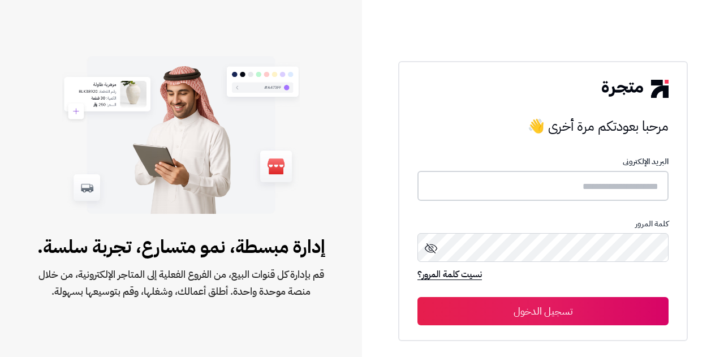
type input "**********"
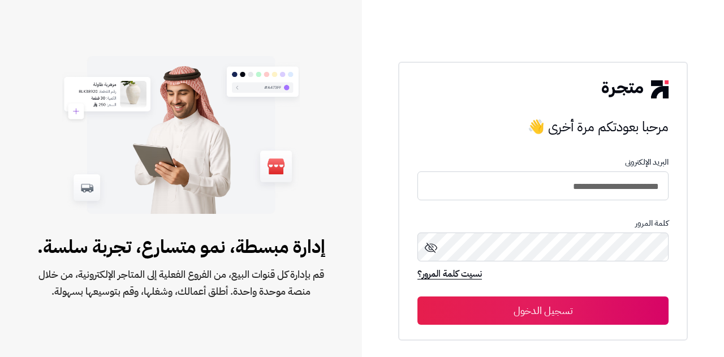
click at [554, 316] on button "تسجيل الدخول" at bounding box center [543, 311] width 251 height 28
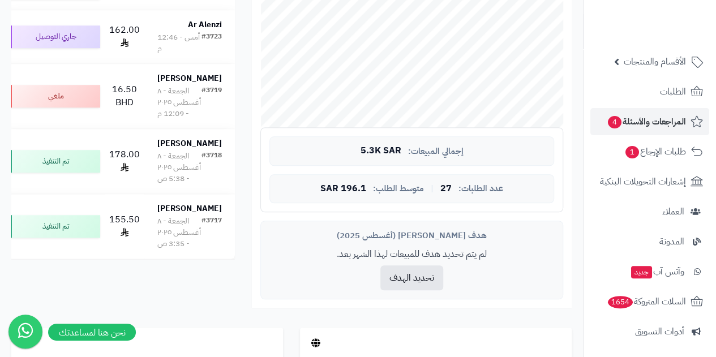
scroll to position [57, 0]
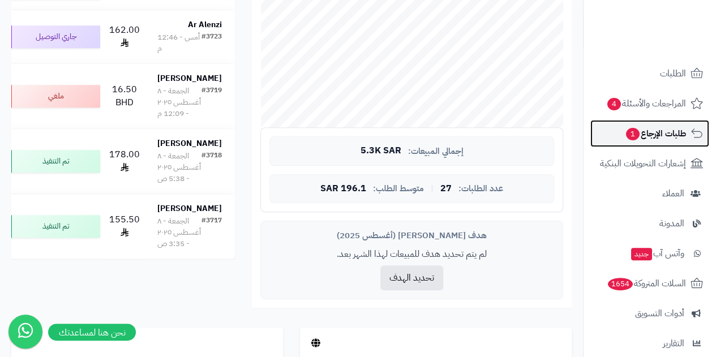
click at [653, 131] on span "طلبات الإرجاع 1" at bounding box center [655, 134] width 61 height 16
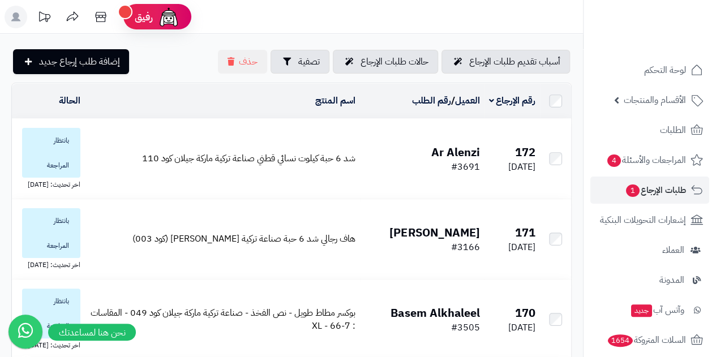
click at [63, 151] on span "بانتظار المراجعة" at bounding box center [51, 153] width 58 height 50
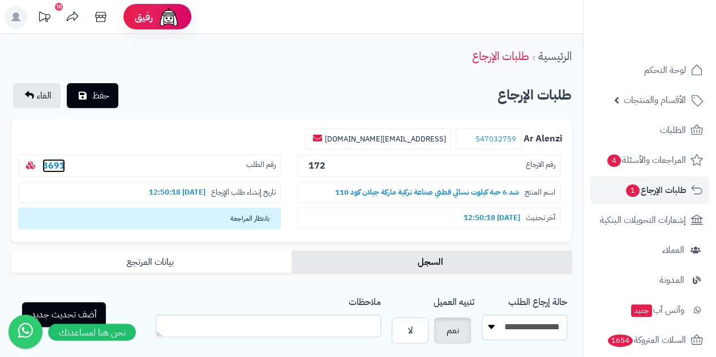
click at [57, 165] on link "3691" at bounding box center [53, 166] width 23 height 14
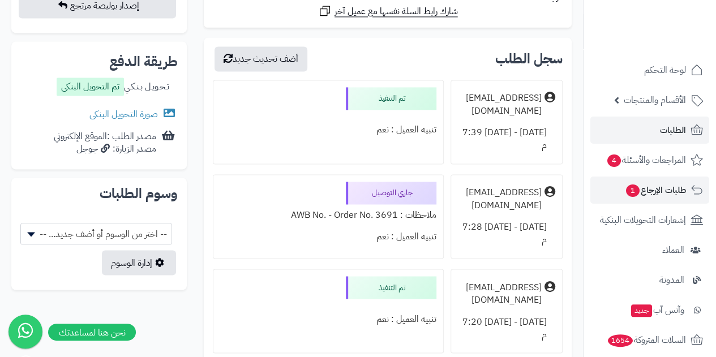
scroll to position [812, 0]
